Goal: Information Seeking & Learning: Learn about a topic

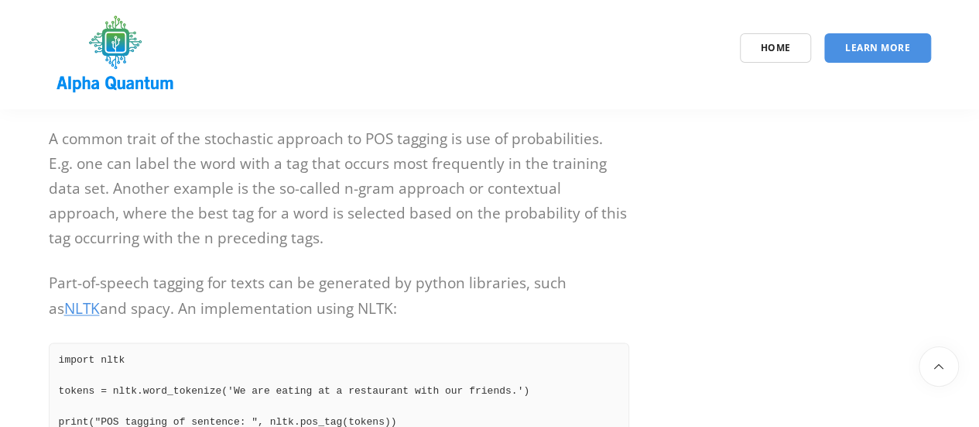
scroll to position [1039, 0]
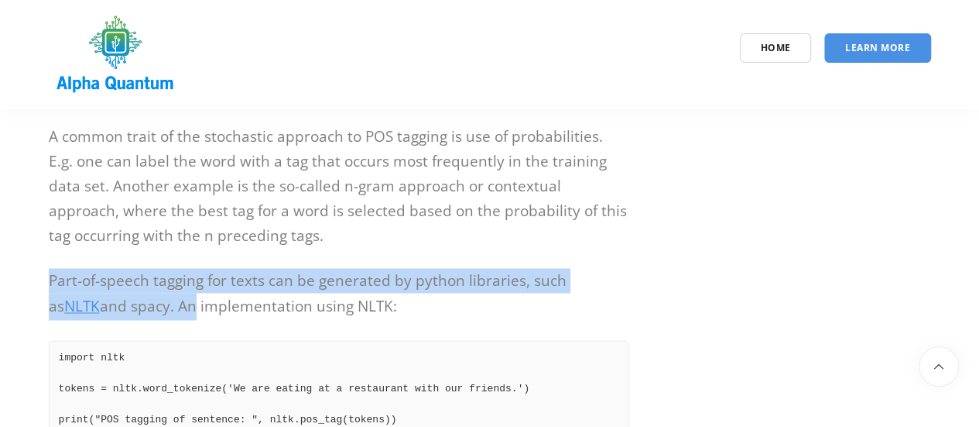
drag, startPoint x: 43, startPoint y: 278, endPoint x: 133, endPoint y: 317, distance: 98.5
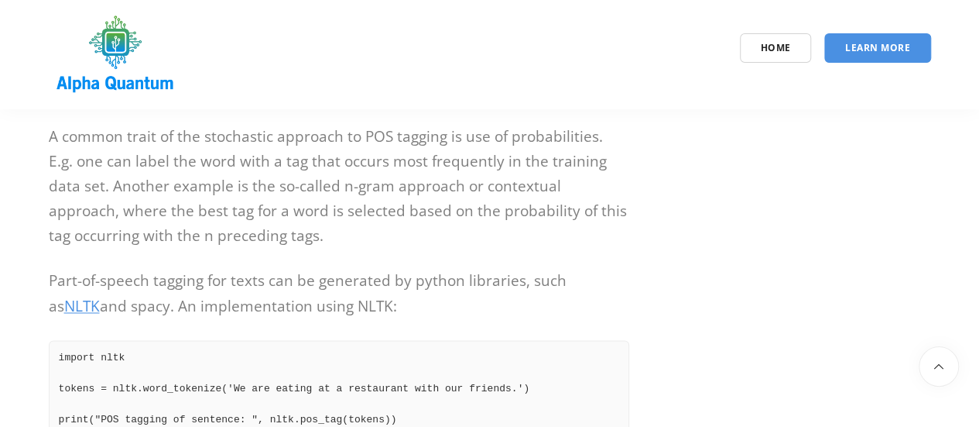
click at [220, 216] on p "A common trait of the stochastic approach to POS tagging is use of probabilitie…" at bounding box center [339, 186] width 581 height 124
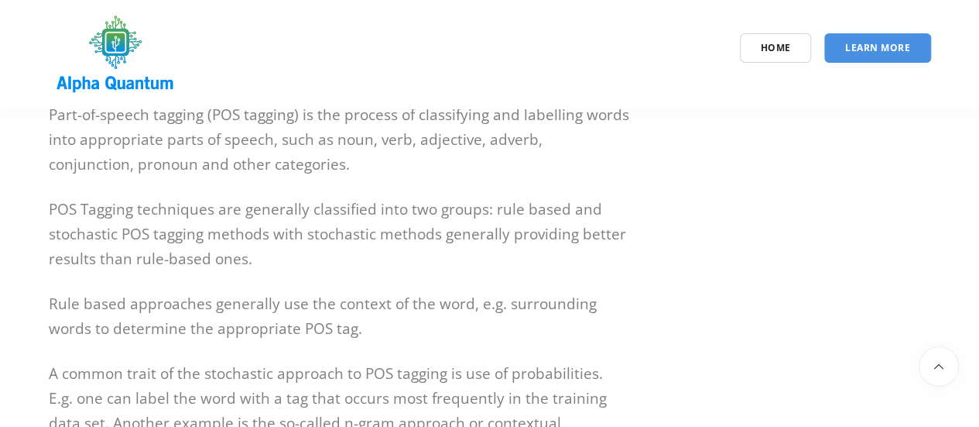
scroll to position [801, 0]
drag, startPoint x: 42, startPoint y: 313, endPoint x: 56, endPoint y: 314, distance: 14.0
drag, startPoint x: 56, startPoint y: 314, endPoint x: 41, endPoint y: 303, distance: 18.3
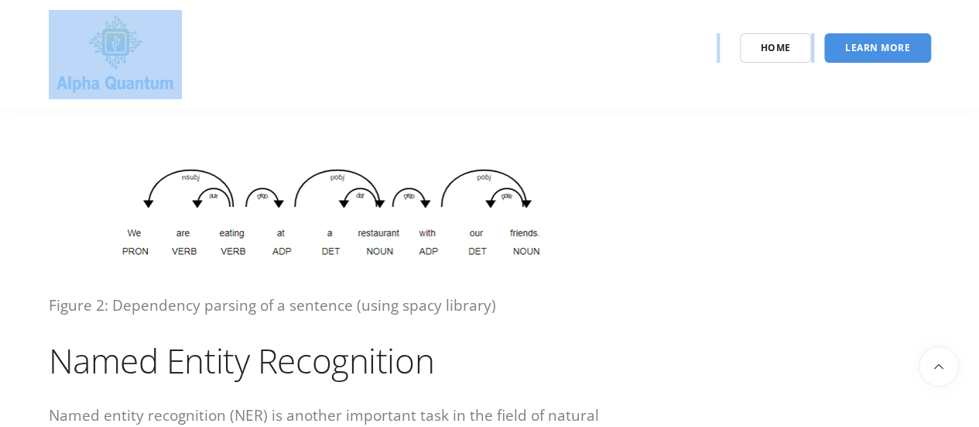
scroll to position [2583, 0]
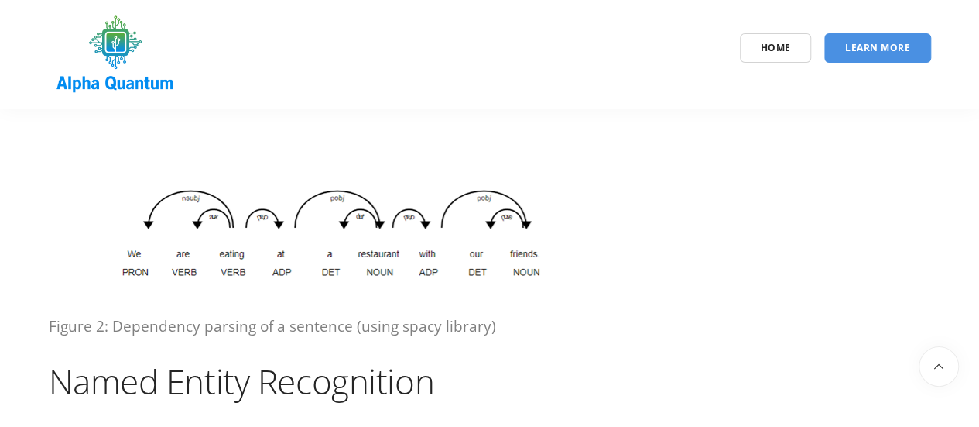
click at [97, 358] on h1 "Named Entity Recognition" at bounding box center [339, 380] width 581 height 45
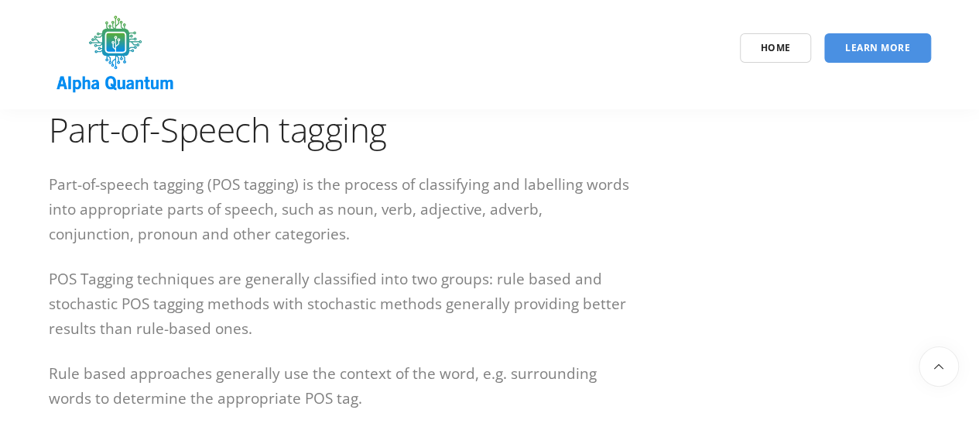
scroll to position [762, 0]
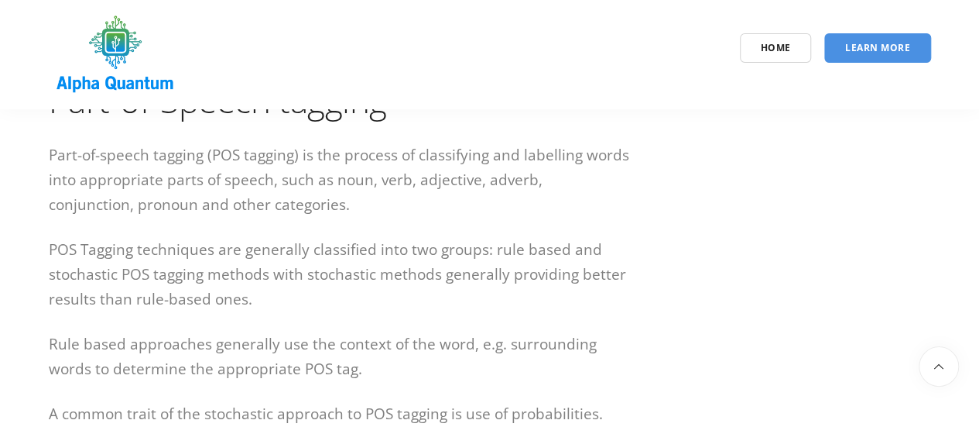
click at [51, 338] on p "Rule based approaches generally use the context of the word, e.g. surrounding w…" at bounding box center [339, 356] width 581 height 50
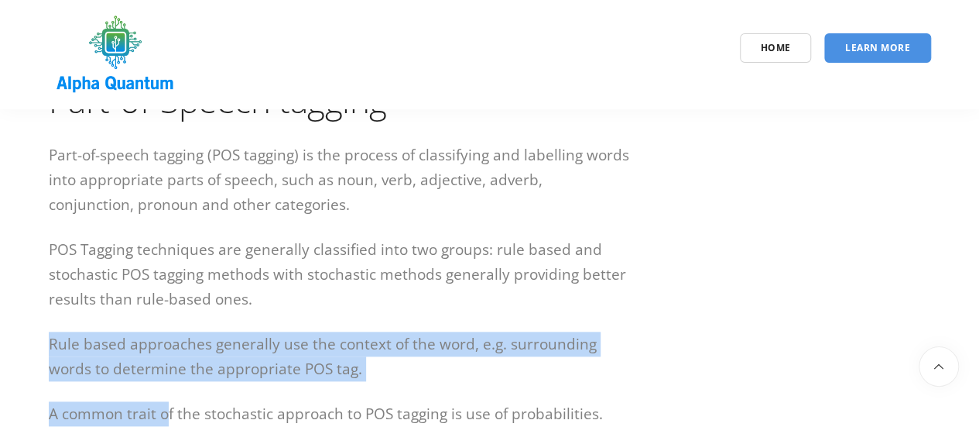
drag, startPoint x: 50, startPoint y: 337, endPoint x: 167, endPoint y: 411, distance: 139.2
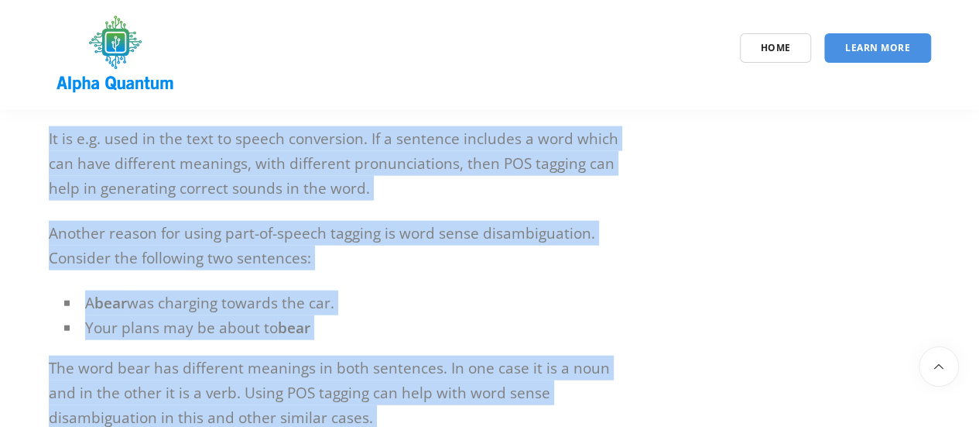
scroll to position [1847, 0]
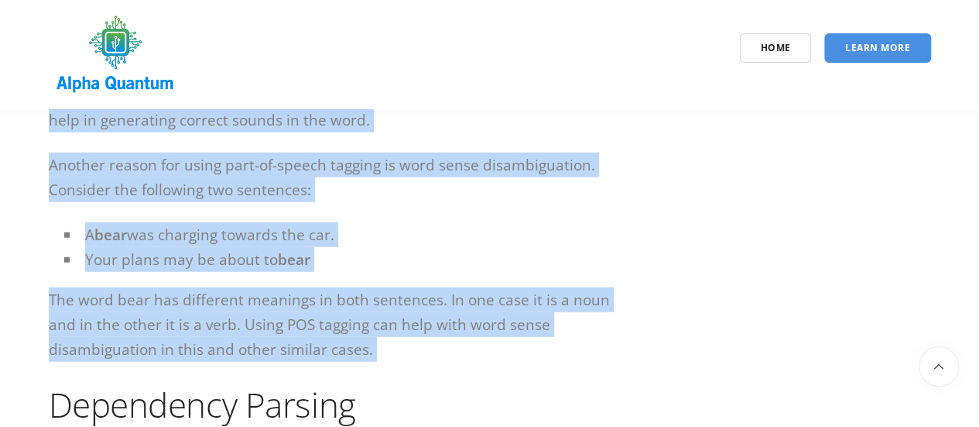
copy div "Rule based approaches generally use the context of the word, e.g. surrounding w…"
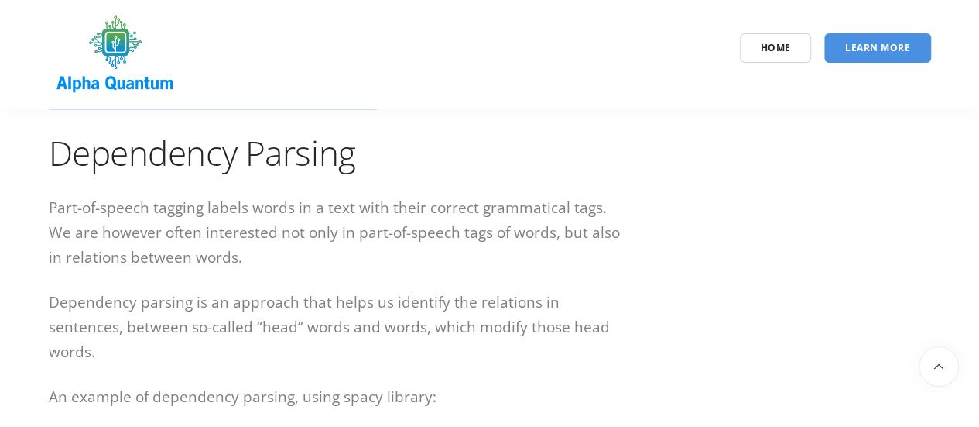
scroll to position [2097, 0]
click at [91, 154] on h1 "Dependency Parsing" at bounding box center [339, 154] width 581 height 45
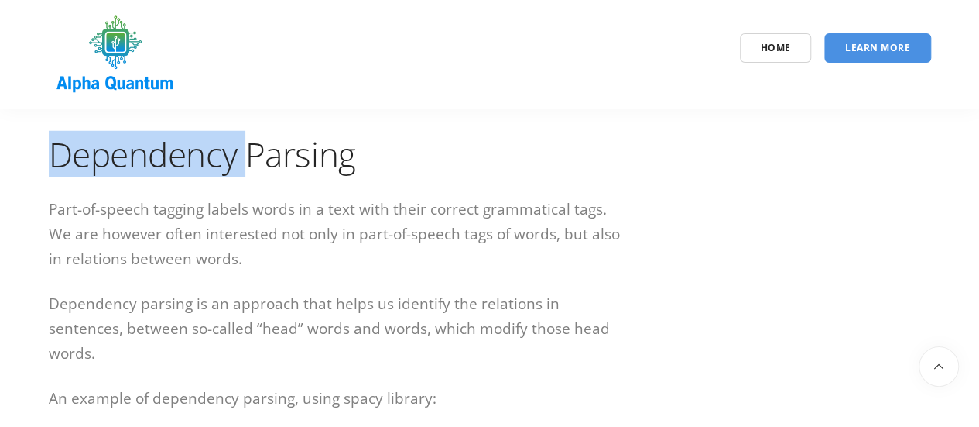
click at [91, 154] on h1 "Dependency Parsing" at bounding box center [339, 154] width 581 height 45
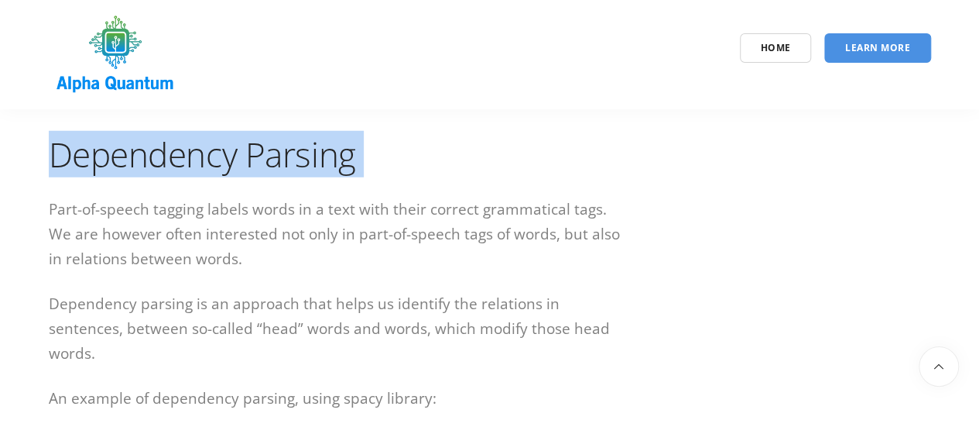
click at [91, 154] on h1 "Dependency Parsing" at bounding box center [339, 154] width 581 height 45
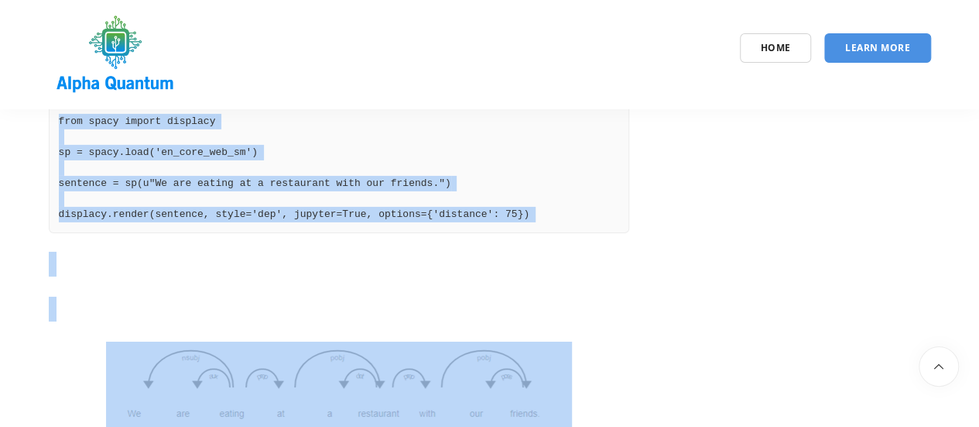
scroll to position [2465, 0]
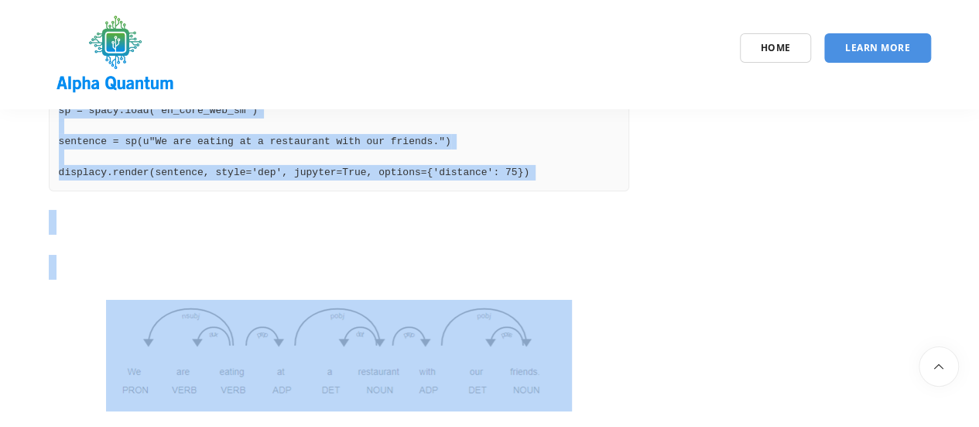
copy div "Dependency Parsing Part-of-speech tagging labels words in a text with their cor…"
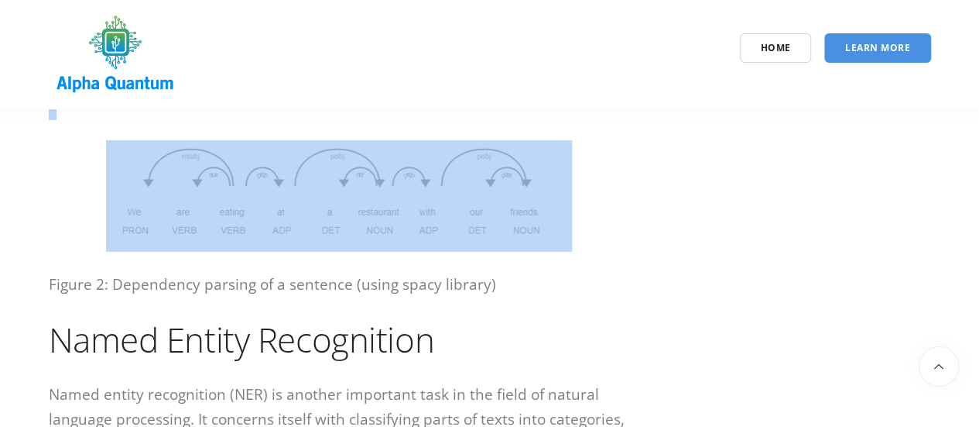
scroll to position [2625, 0]
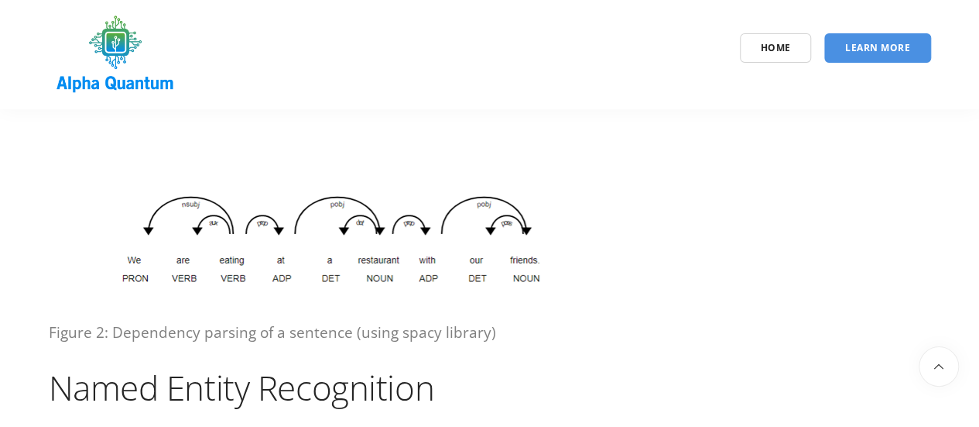
scroll to position [2631, 0]
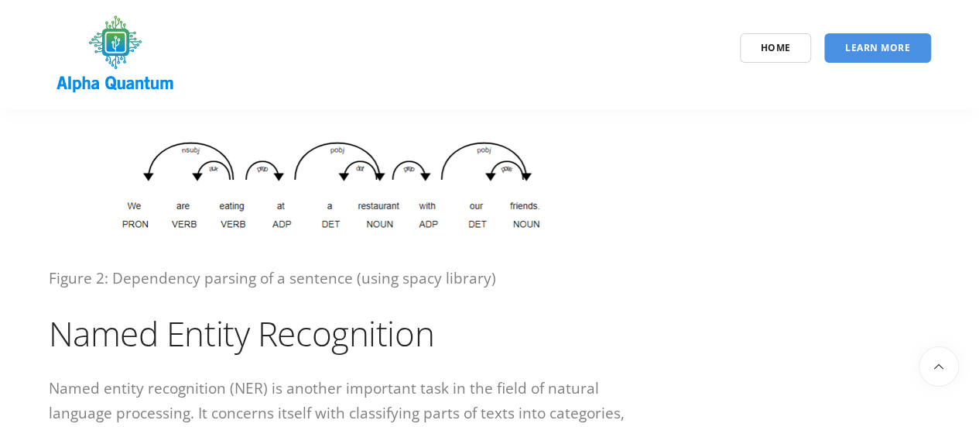
click at [63, 376] on p "Named entity recognition (NER) is another important task in the field of natura…" at bounding box center [339, 413] width 581 height 74
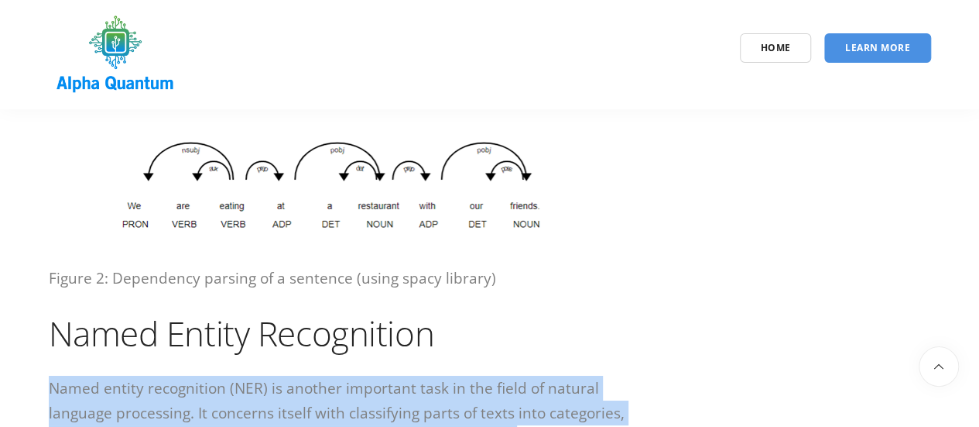
click at [63, 376] on p "Named entity recognition (NER) is another important task in the field of natura…" at bounding box center [339, 413] width 581 height 74
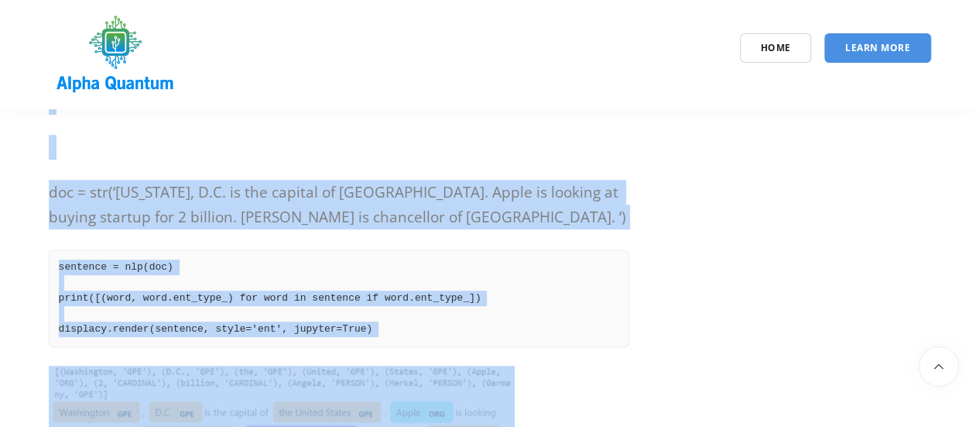
scroll to position [3304, 0]
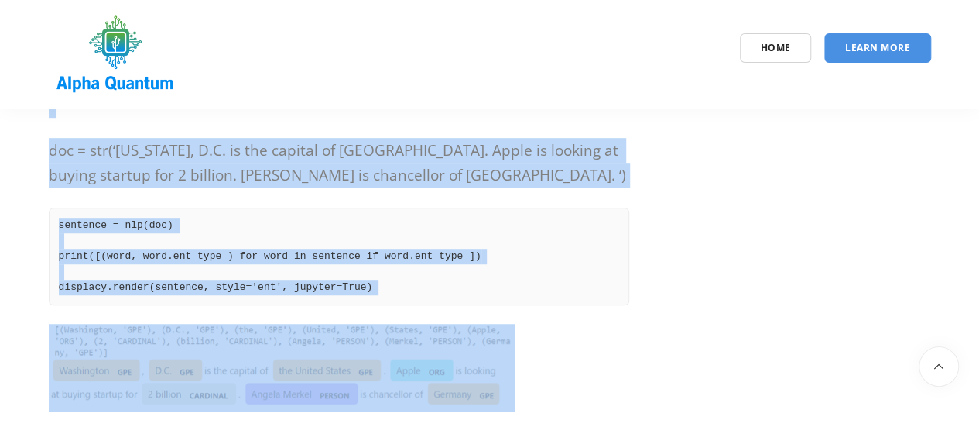
copy div "Named entity recognition (NER) is another important task in the field of natura…"
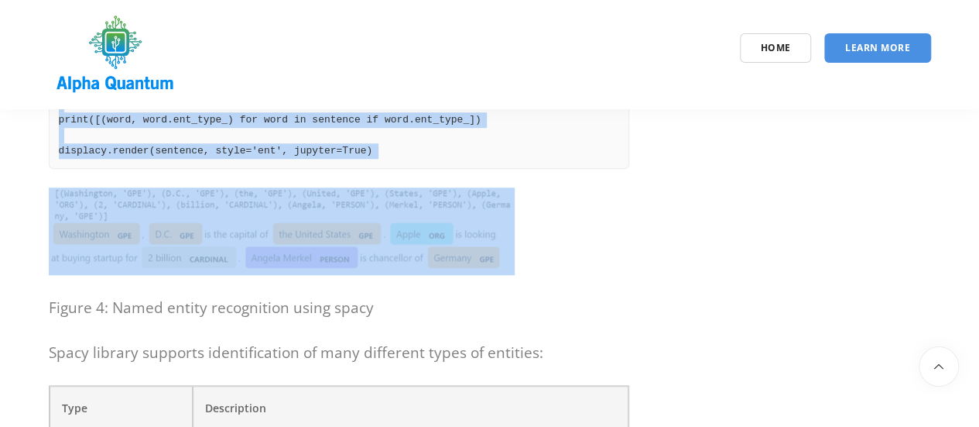
scroll to position [3441, 0]
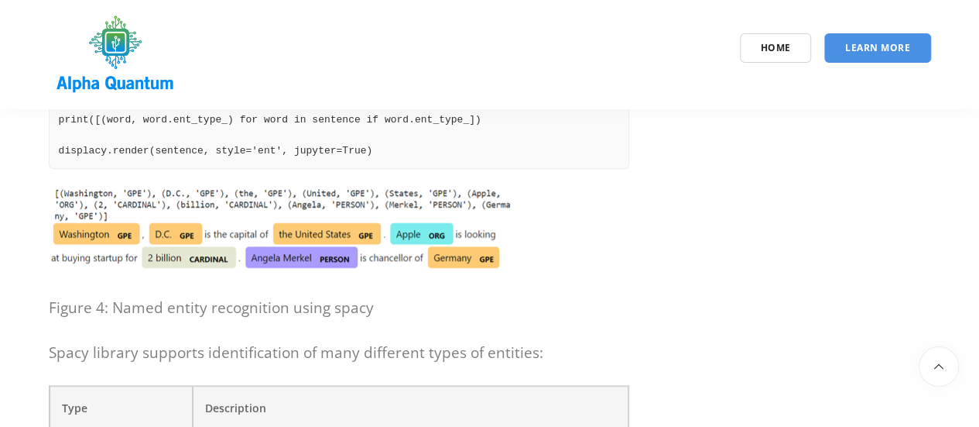
click at [434, 295] on p "Figure 4: Named entity recognition using spacy" at bounding box center [339, 307] width 581 height 25
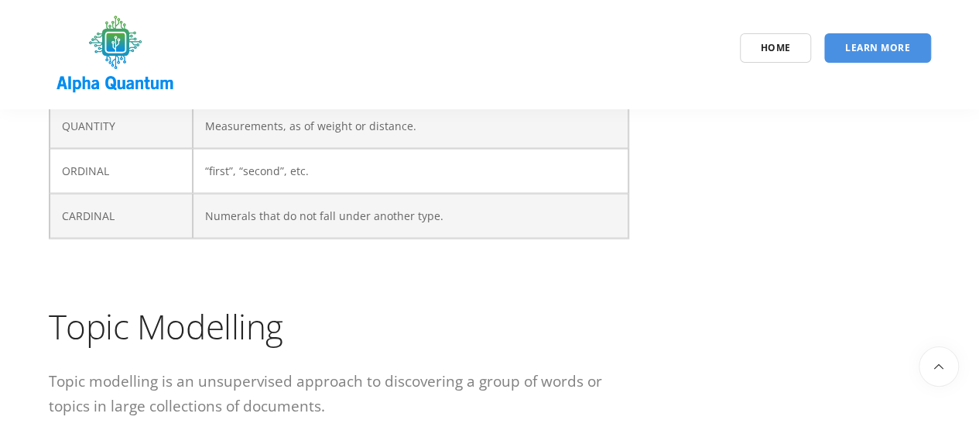
scroll to position [4441, 0]
click at [153, 303] on h1 "Topic Modelling" at bounding box center [339, 325] width 581 height 45
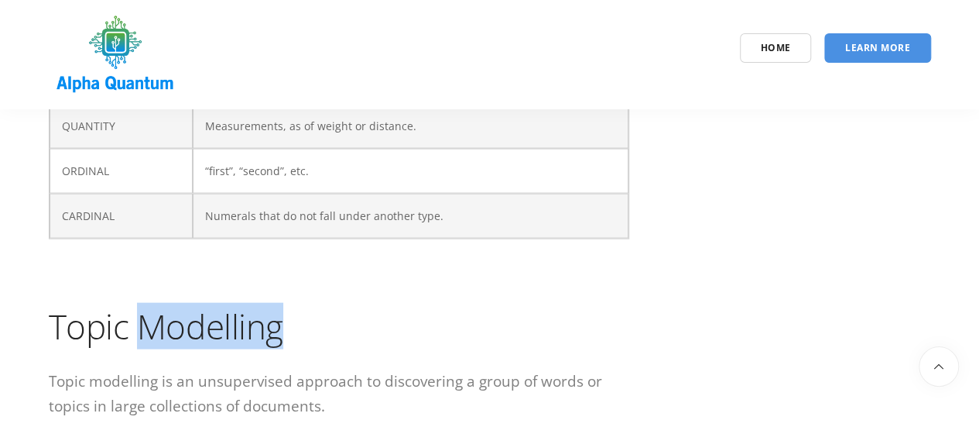
click at [153, 303] on h1 "Topic Modelling" at bounding box center [339, 325] width 581 height 45
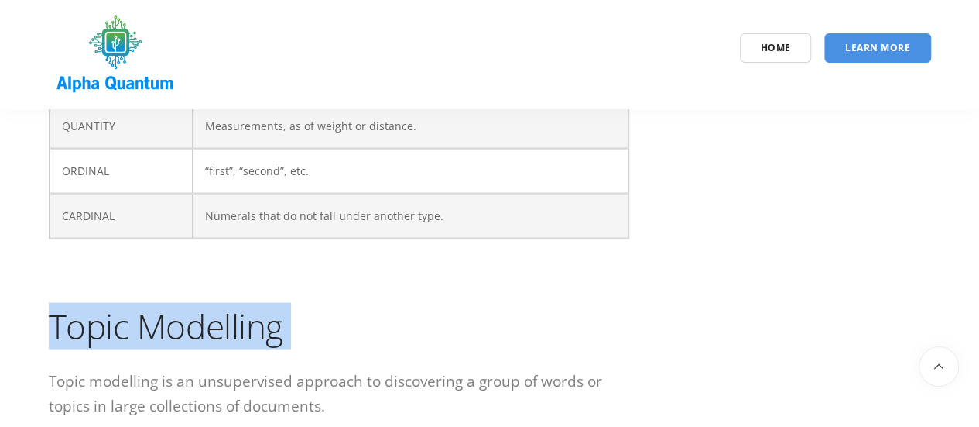
click at [153, 303] on h1 "Topic Modelling" at bounding box center [339, 325] width 581 height 45
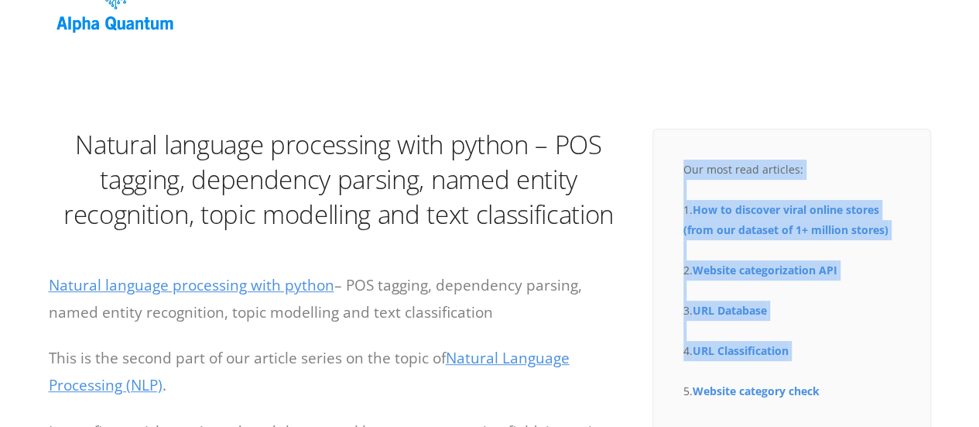
scroll to position [109, 0]
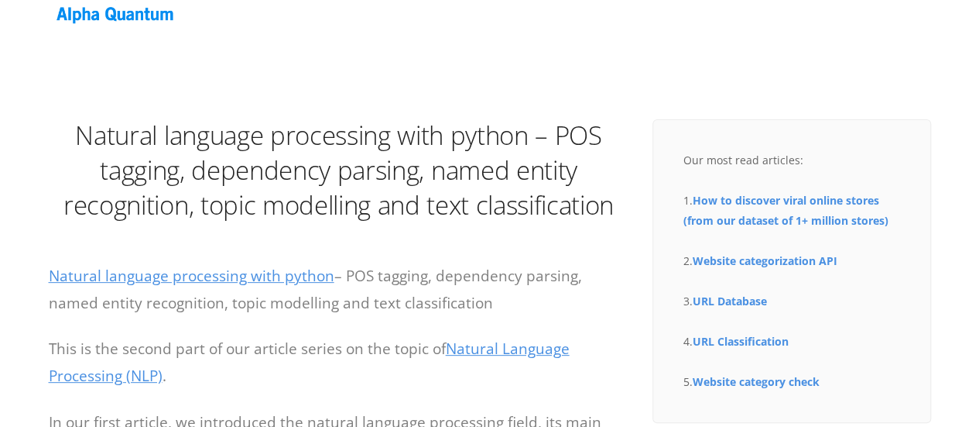
click at [189, 372] on p "This is the second part of our article series on the topic of Natural Language …" at bounding box center [339, 362] width 581 height 55
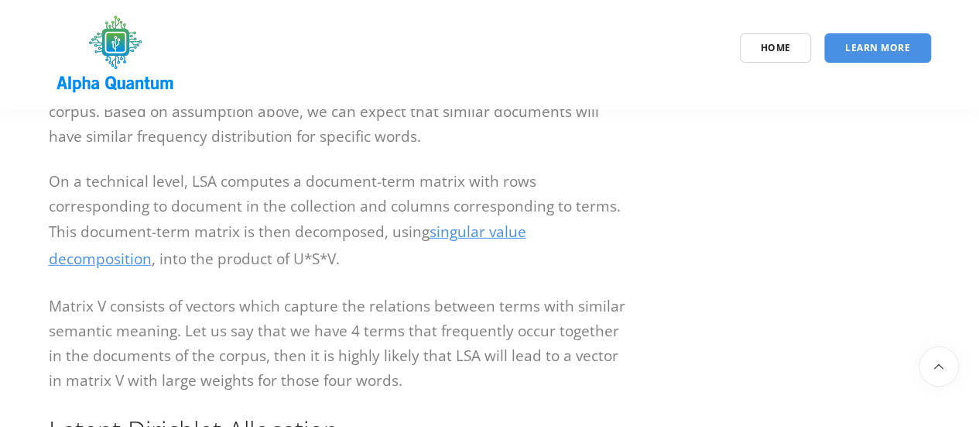
scroll to position [5070, 0]
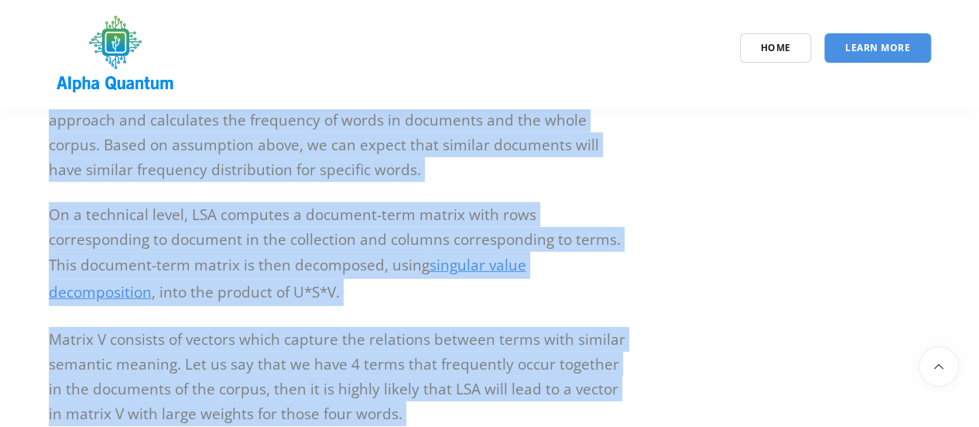
drag, startPoint x: 50, startPoint y: 180, endPoint x: 241, endPoint y: 396, distance: 288.0
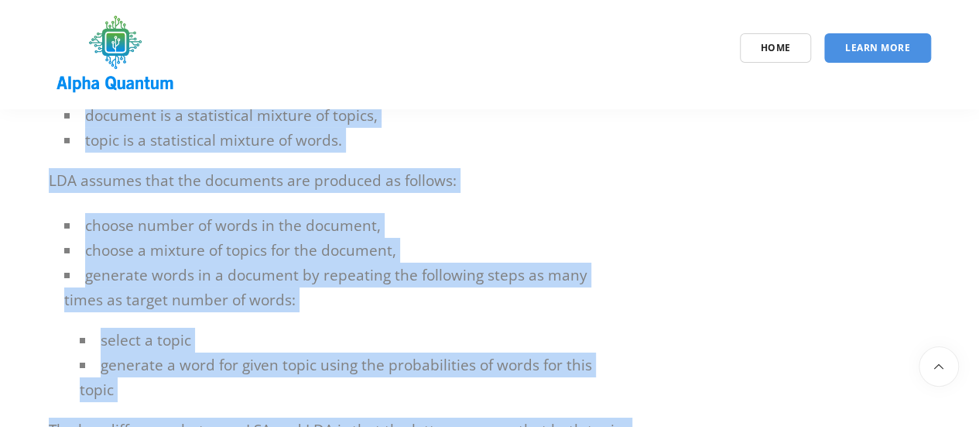
scroll to position [5609, 0]
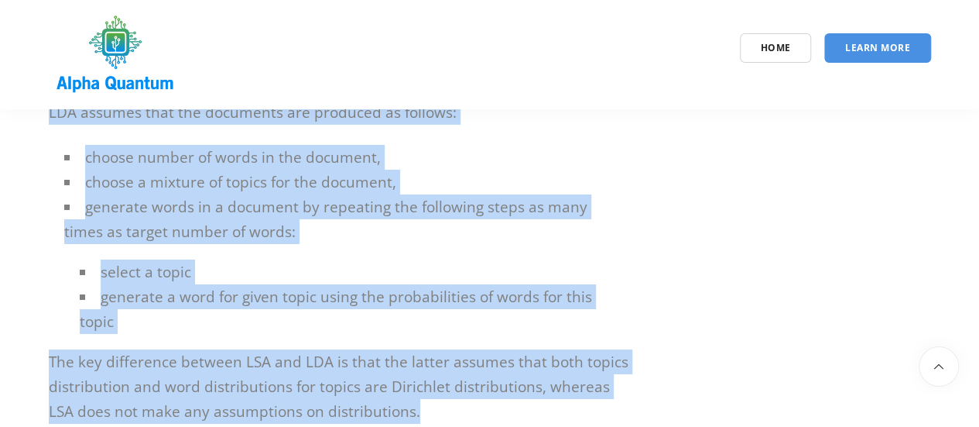
copy div "Topic Modelling Topic modelling is an unsupervised approach to discovering a gr…"
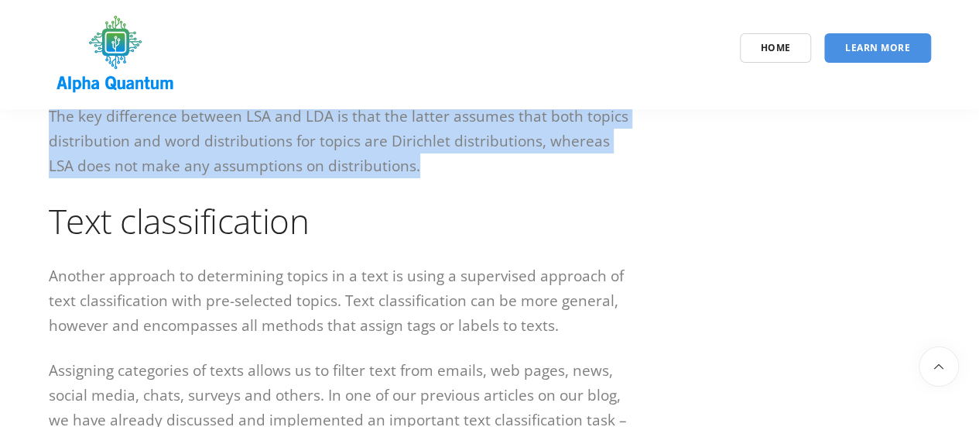
scroll to position [5869, 0]
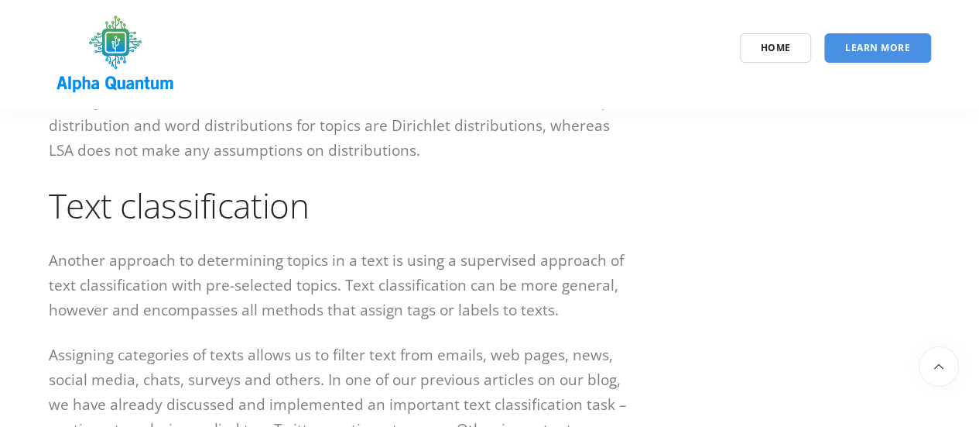
click at [455, 250] on p "Another approach to determining topics in a text is using a supervised approach…" at bounding box center [339, 285] width 581 height 74
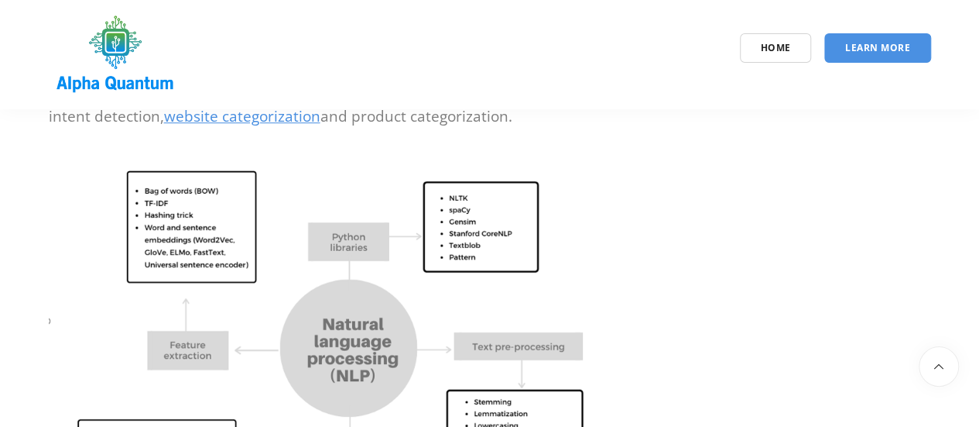
scroll to position [6231, 0]
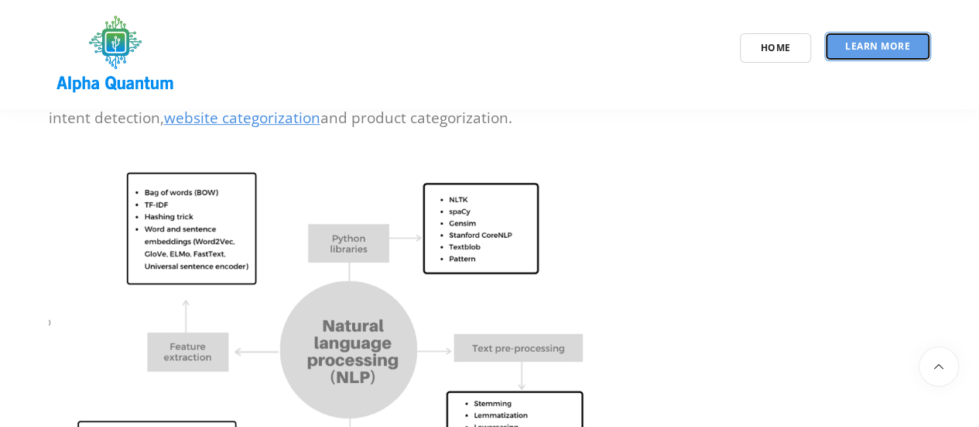
click at [849, 51] on span "Learn More" at bounding box center [877, 45] width 65 height 13
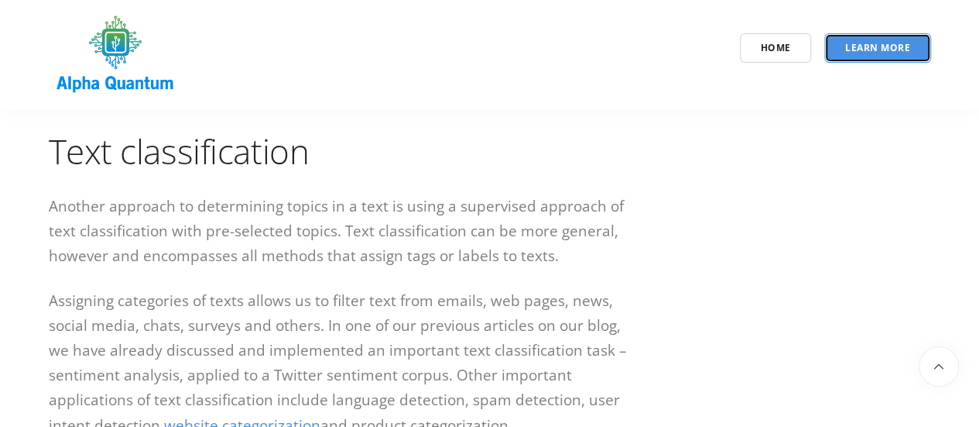
scroll to position [5925, 0]
click at [238, 286] on p "Assigning categories of texts allows us to filter text from emails, web pages, …" at bounding box center [339, 361] width 581 height 151
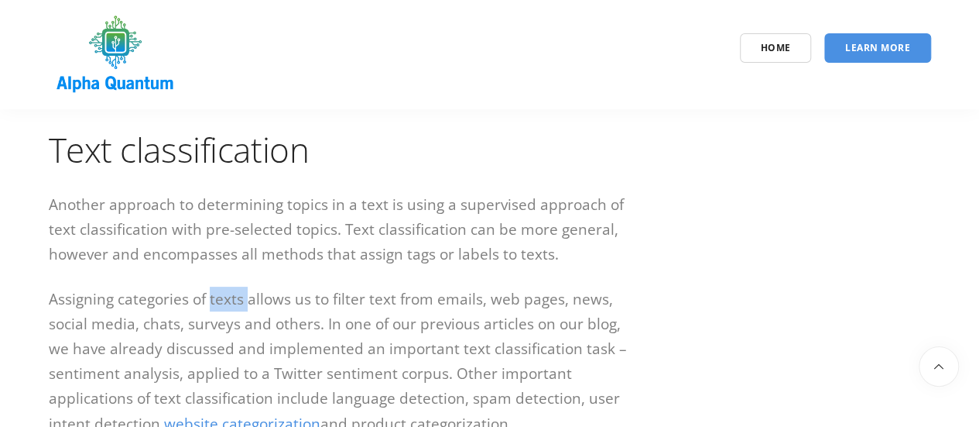
click at [238, 286] on p "Assigning categories of texts allows us to filter text from emails, web pages, …" at bounding box center [339, 361] width 581 height 151
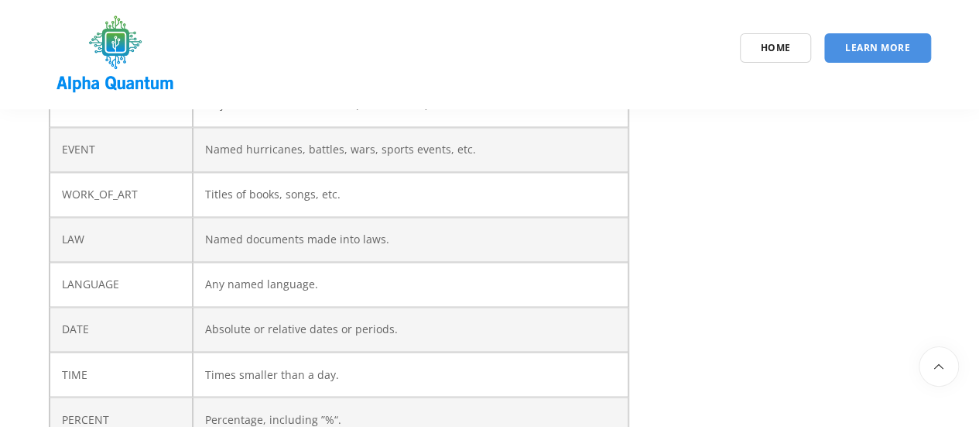
scroll to position [4061, 0]
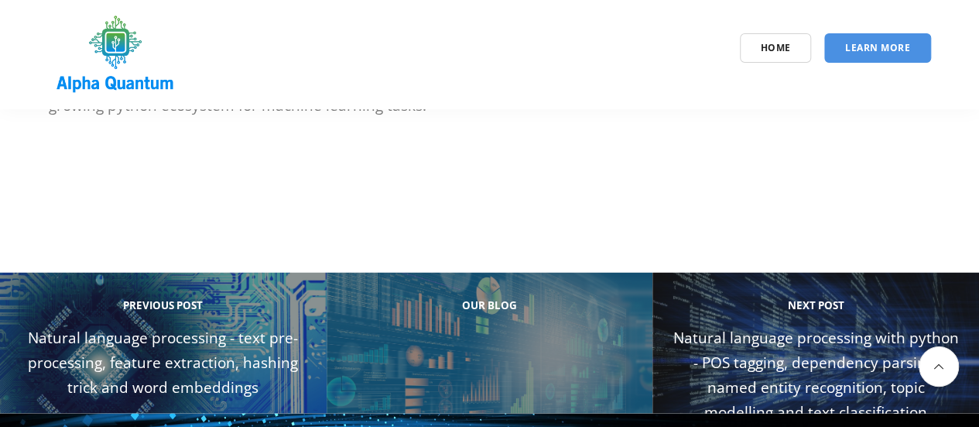
scroll to position [10243, 0]
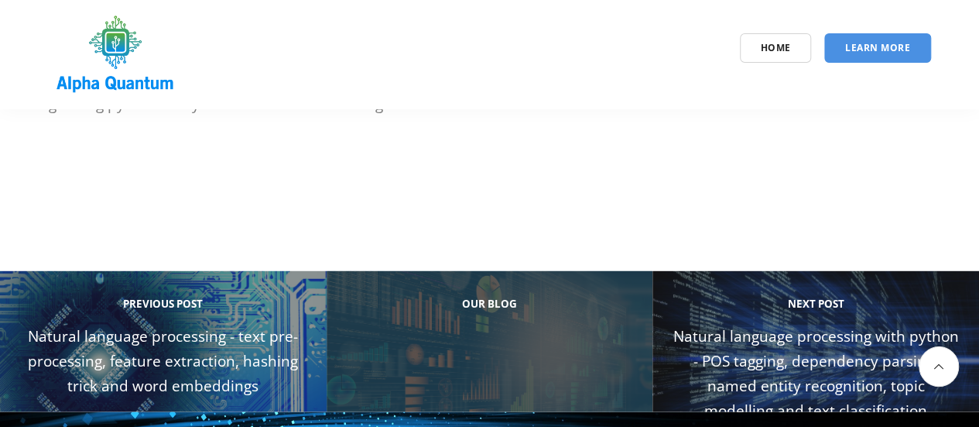
click at [485, 290] on span "Our Blog" at bounding box center [490, 302] width 286 height 25
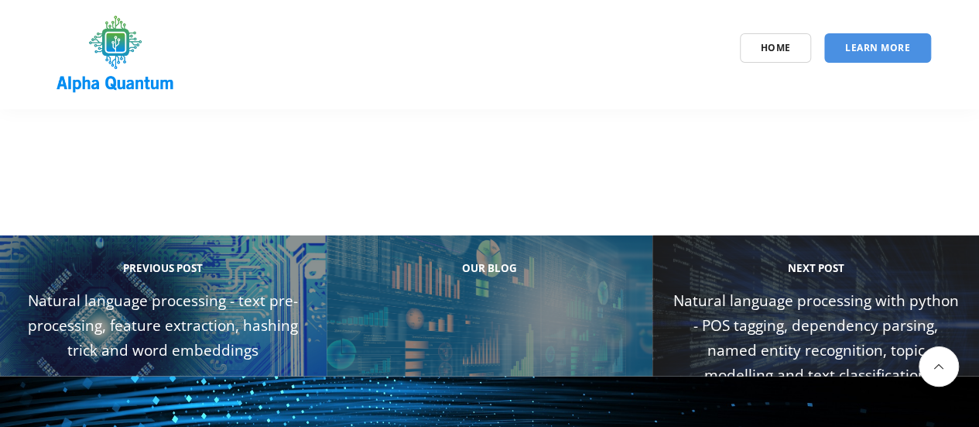
scroll to position [10289, 0]
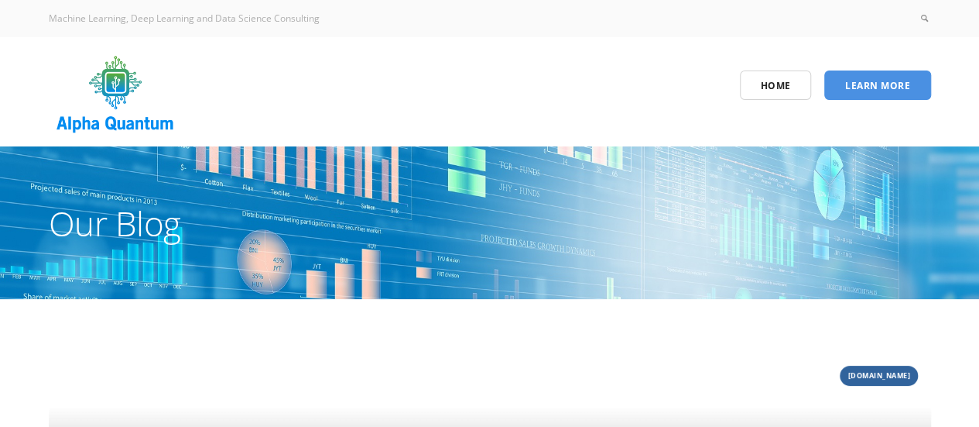
click at [296, 29] on div "Machine Learning, Deep Learning and Data Science Consulting" at bounding box center [264, 19] width 430 height 20
click at [351, 103] on div "Home Learn More" at bounding box center [490, 91] width 906 height 89
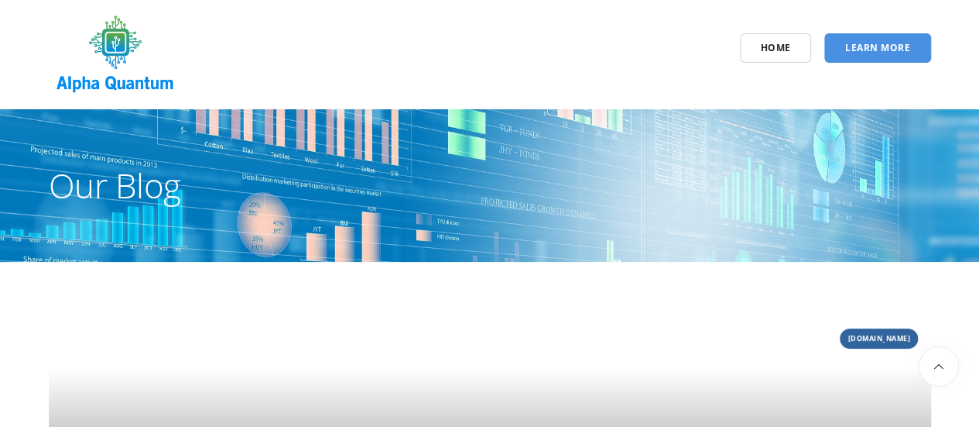
scroll to position [14597, 0]
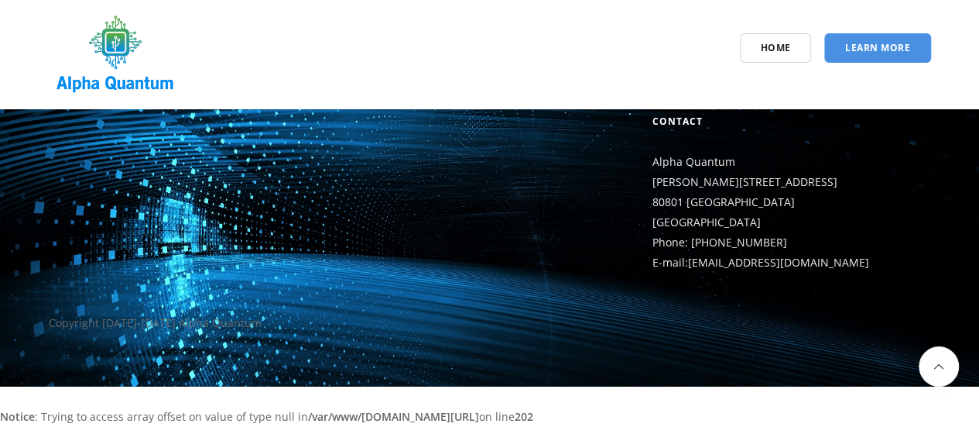
click at [479, 409] on b "/var/www/[DOMAIN_NAME][URL]" at bounding box center [393, 416] width 171 height 15
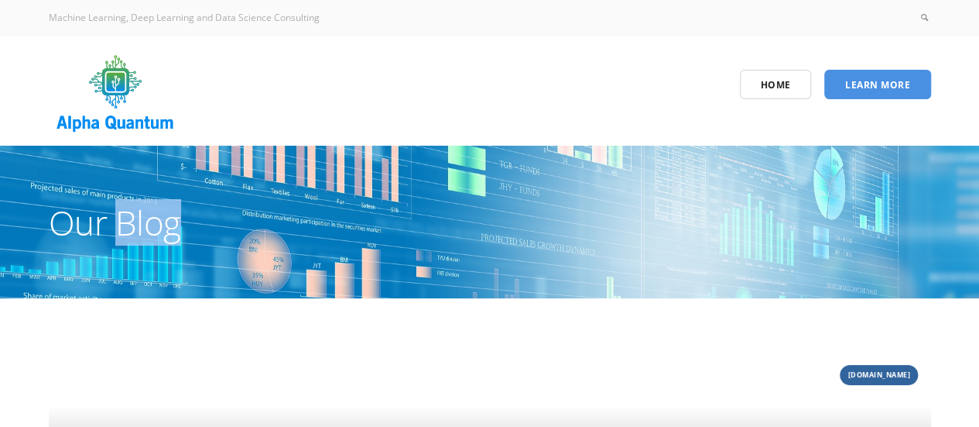
scroll to position [15, 0]
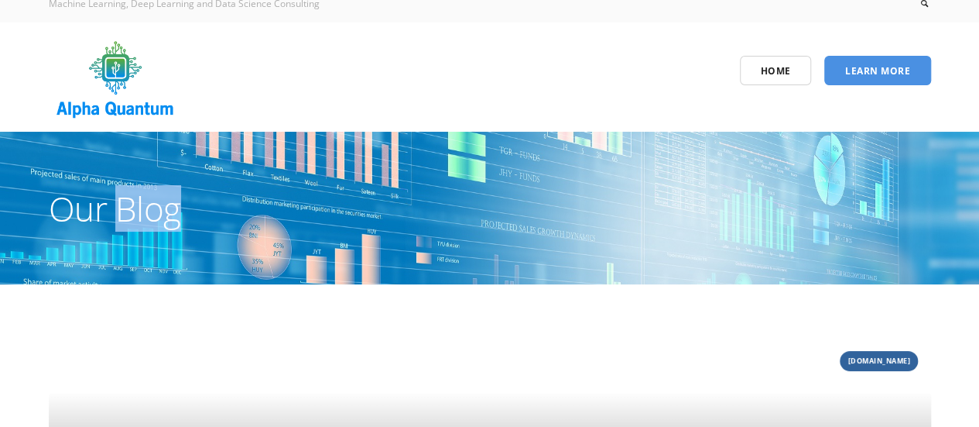
click at [924, 5] on icon at bounding box center [924, 3] width 13 height 13
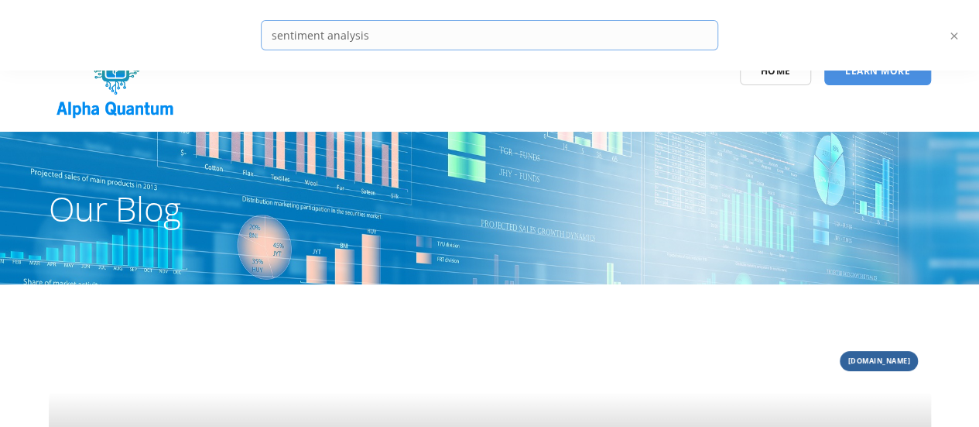
type input "sentiment analysis"
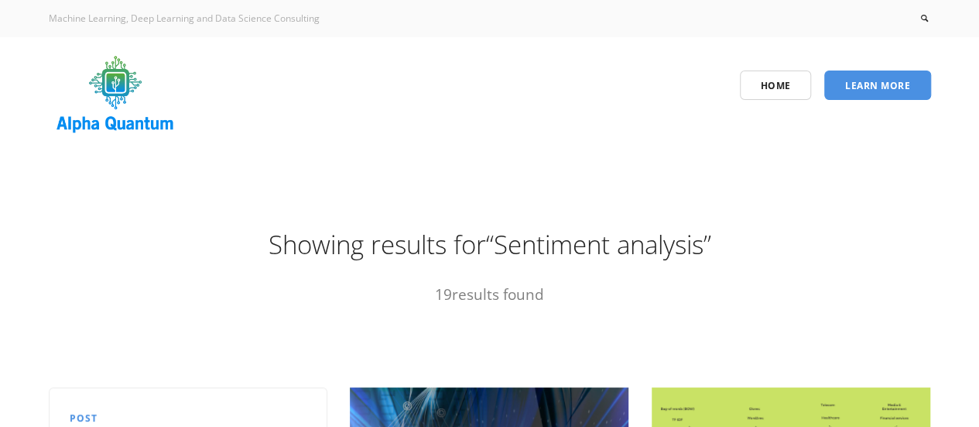
click at [921, 24] on icon at bounding box center [924, 18] width 13 height 13
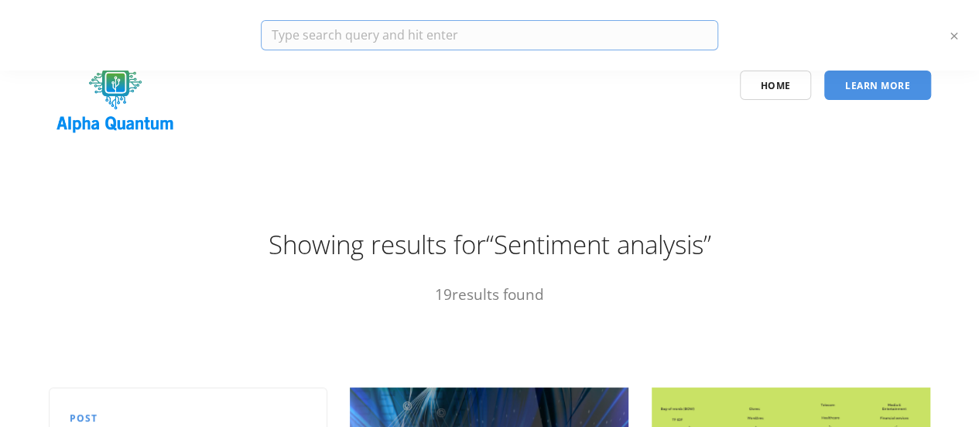
click at [683, 33] on input "search" at bounding box center [490, 35] width 458 height 30
click at [403, 33] on input "sentiment analysis" at bounding box center [490, 35] width 458 height 30
type input "sentiment analysis in NLP"
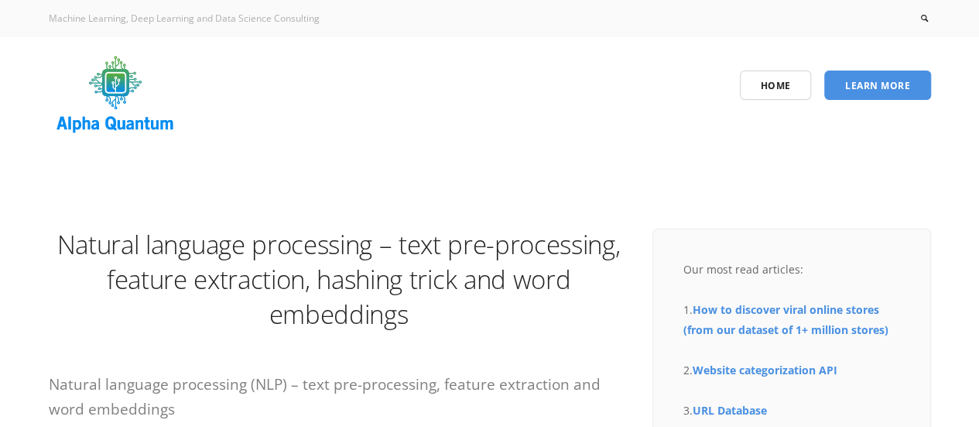
click at [924, 19] on icon at bounding box center [924, 18] width 13 height 13
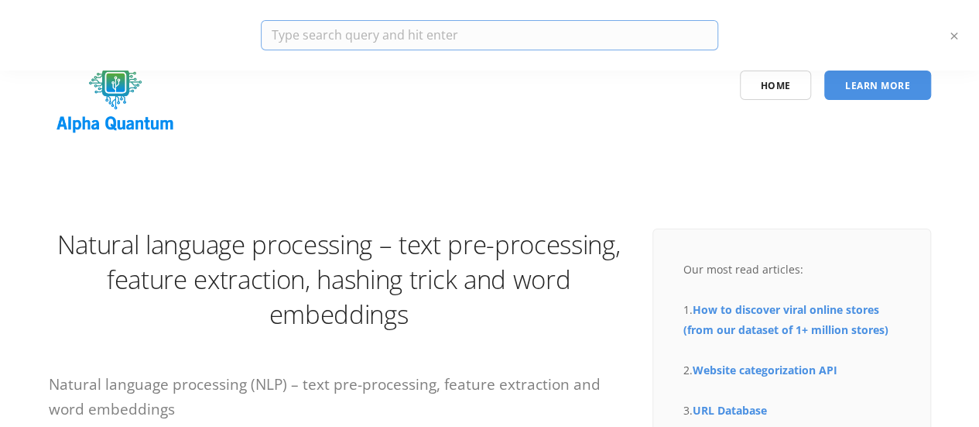
paste input "PCA for text feature reduction"
type input "PCA for text feature reduction"
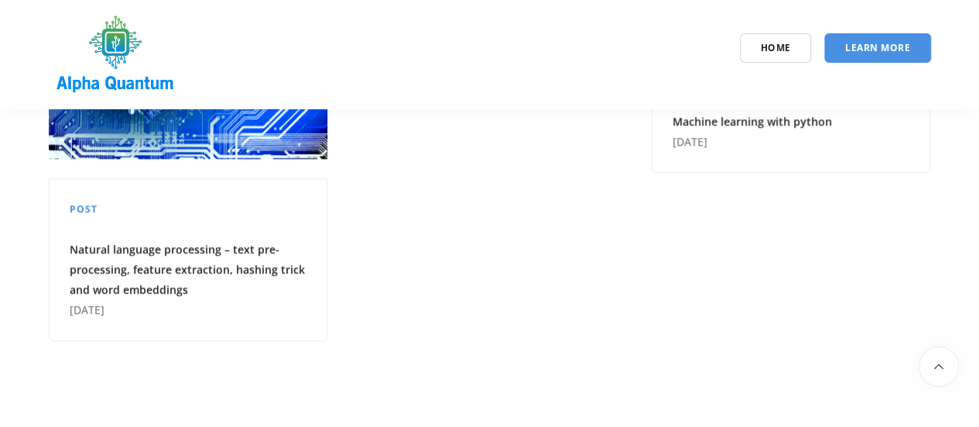
scroll to position [1041, 0]
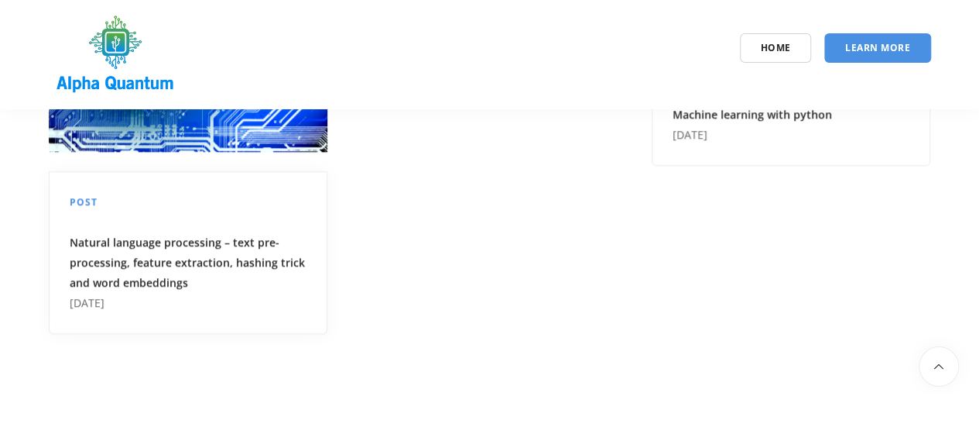
click at [199, 249] on h5 "Natural language processing – text pre-processing, feature extraction, hashing …" at bounding box center [188, 262] width 237 height 60
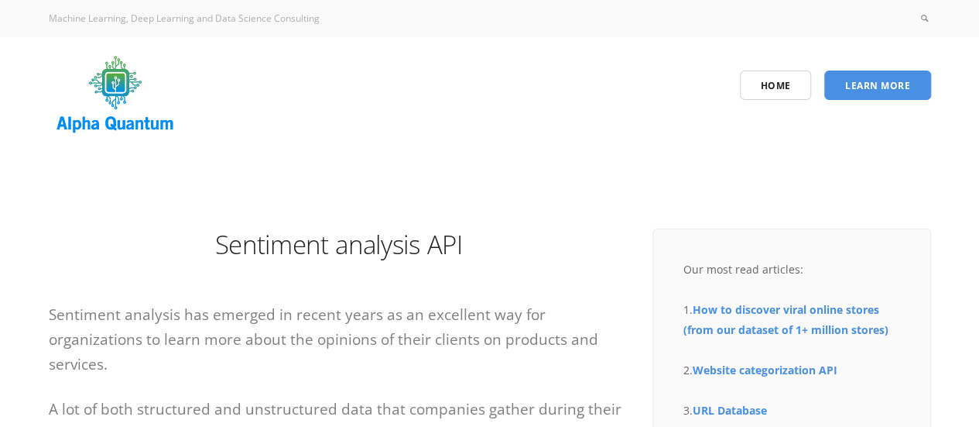
click at [321, 248] on h1 "Sentiment analysis API" at bounding box center [339, 244] width 581 height 35
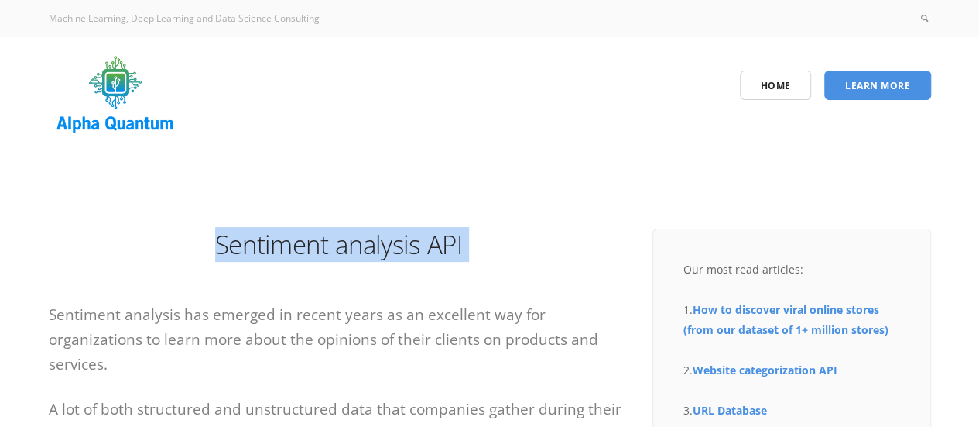
click at [321, 248] on h1 "Sentiment analysis API" at bounding box center [339, 244] width 581 height 35
copy article "Sentiment analysis API"
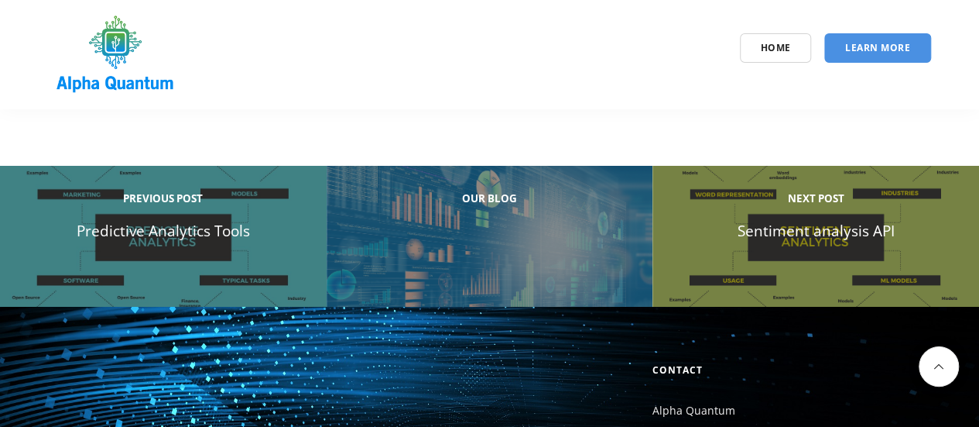
scroll to position [2605, 0]
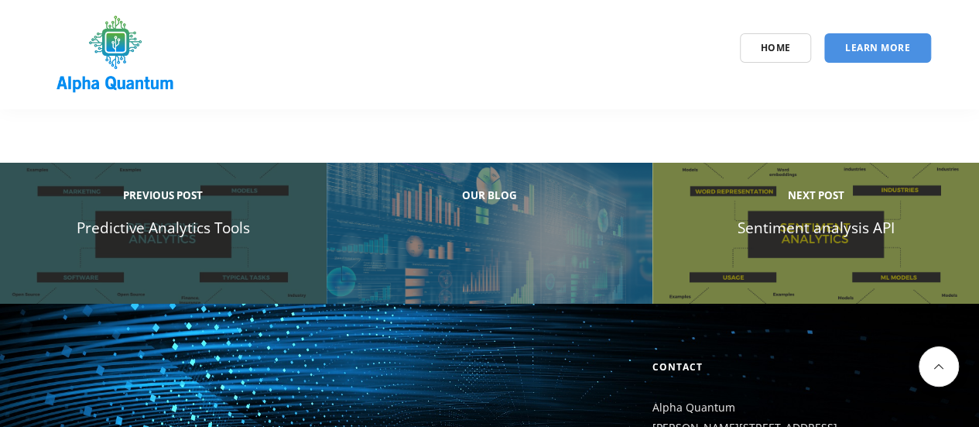
click at [170, 238] on h4 "Previous Post Predictive Analytics Tools" at bounding box center [163, 211] width 286 height 57
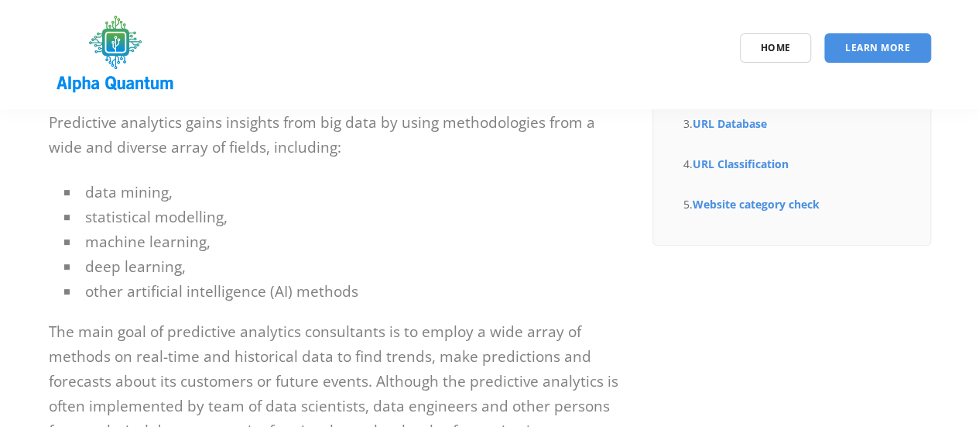
scroll to position [251, 0]
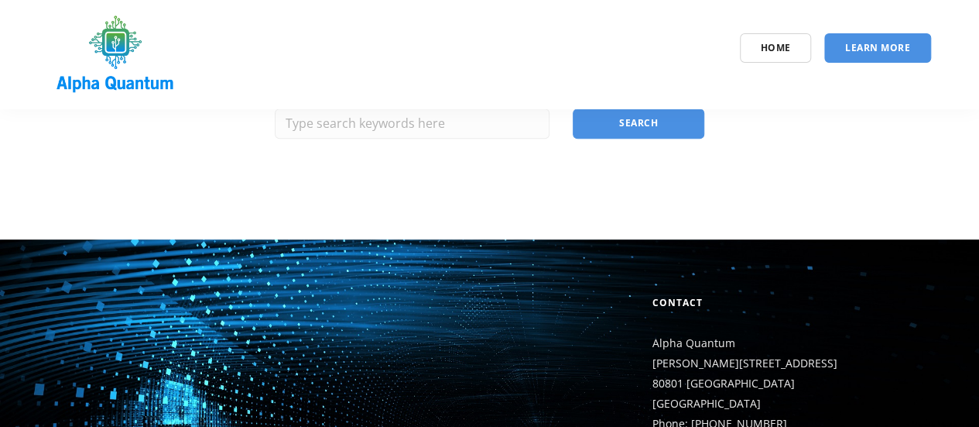
scroll to position [302, 0]
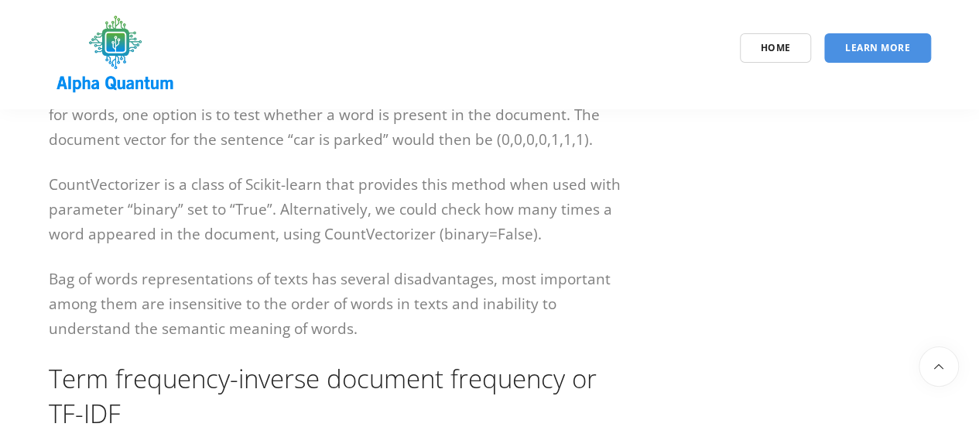
scroll to position [2519, 0]
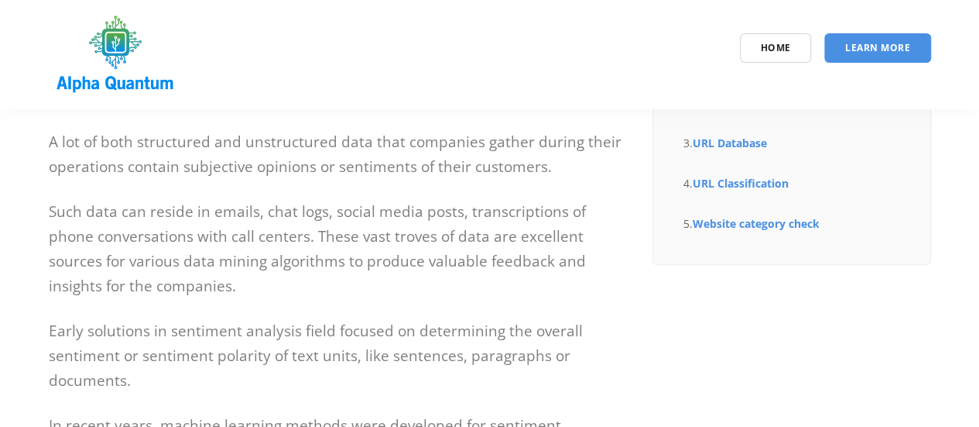
scroll to position [0, 12]
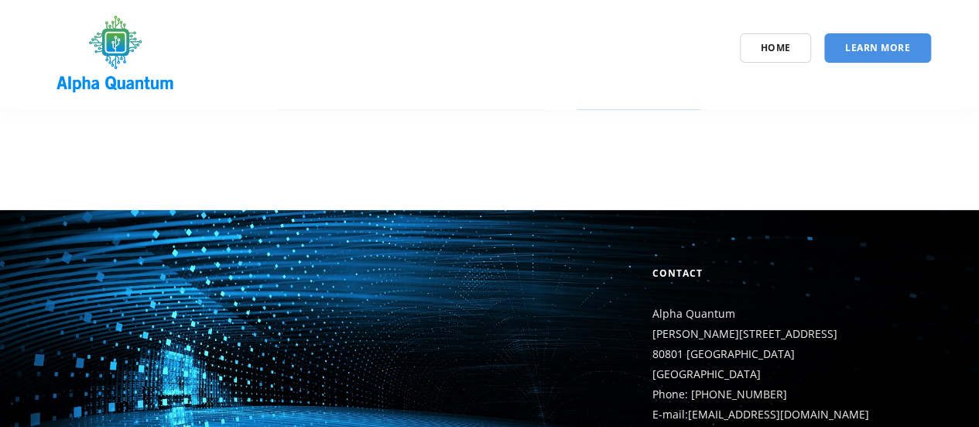
scroll to position [331, 0]
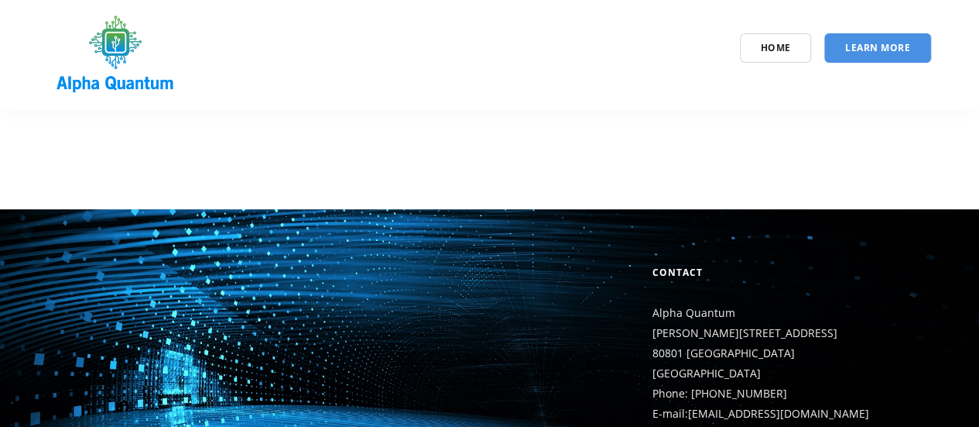
click at [441, 108] on input "text" at bounding box center [412, 93] width 275 height 30
paste input "Lexicon-based and ML-based sentiment models"
type input "Lexicon-based and ML-based sentiment models"
click at [619, 107] on button "Search" at bounding box center [639, 92] width 132 height 30
click at [437, 94] on div "Home Learn More" at bounding box center [490, 54] width 906 height 89
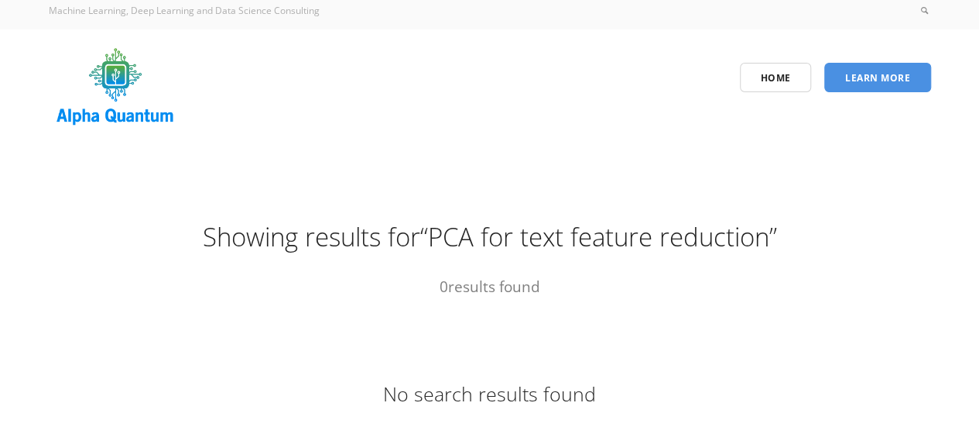
scroll to position [0, 0]
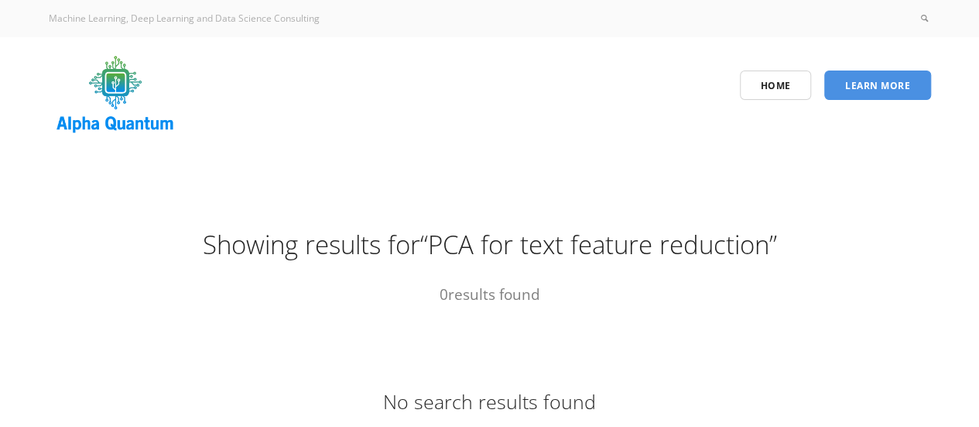
click at [127, 87] on img at bounding box center [116, 94] width 134 height 89
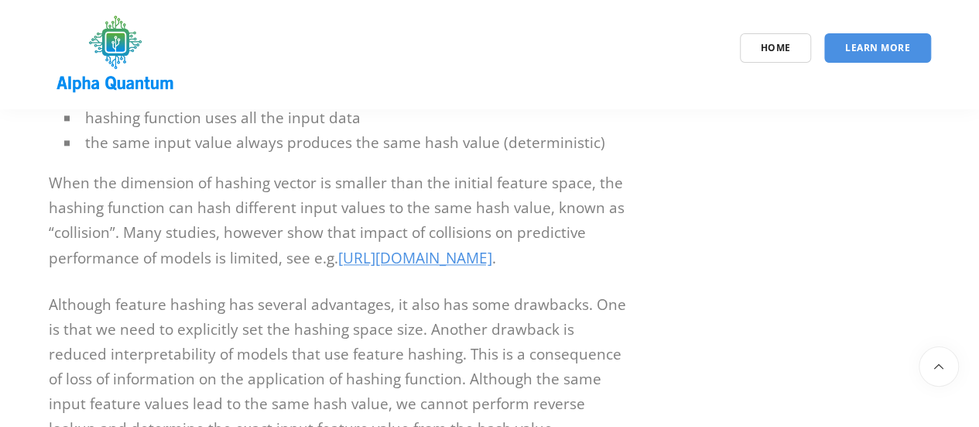
scroll to position [3837, 0]
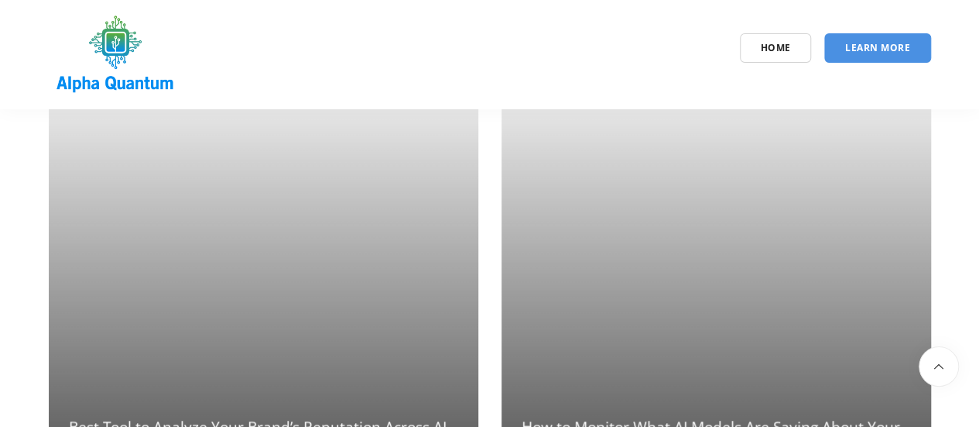
scroll to position [3228, 0]
